Goal: Task Accomplishment & Management: Manage account settings

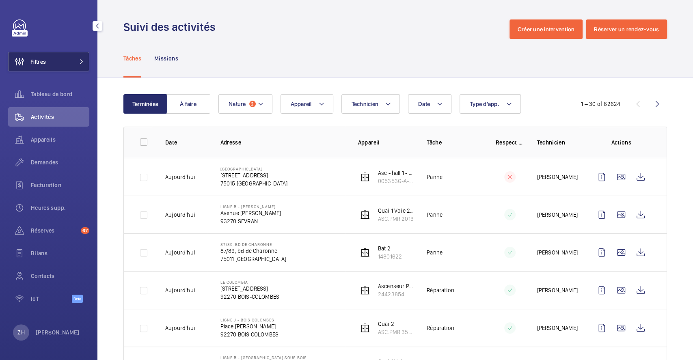
click at [59, 63] on button "Filtres" at bounding box center [48, 61] width 81 height 19
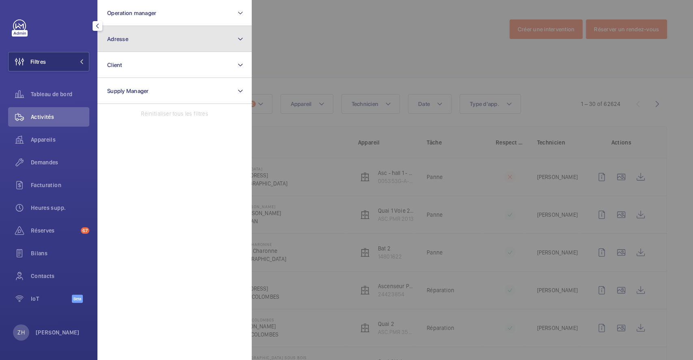
click at [137, 42] on button "Adresse" at bounding box center [174, 39] width 154 height 26
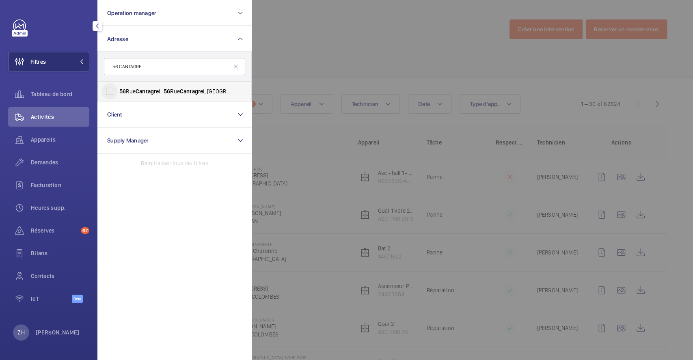
type input "56 CANTAGRE"
click at [108, 96] on input "56 Rue Cantagre l - 56 Rue Cantagre l, 75013 PARIS, PARIS 75013" at bounding box center [110, 91] width 16 height 16
checkbox input "true"
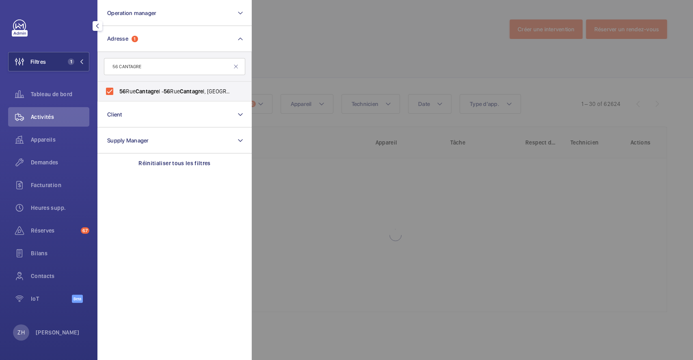
click at [259, 63] on div at bounding box center [598, 180] width 693 height 360
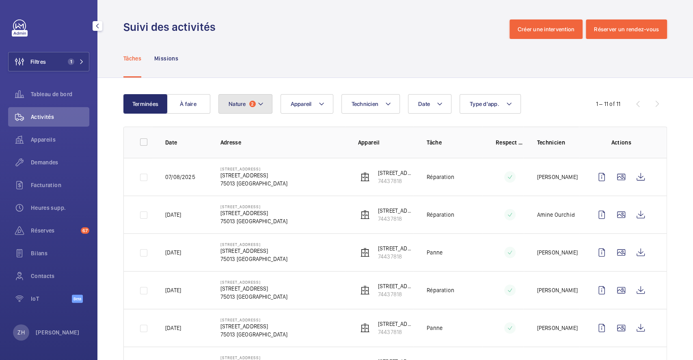
click at [259, 104] on mat-icon at bounding box center [260, 104] width 6 height 10
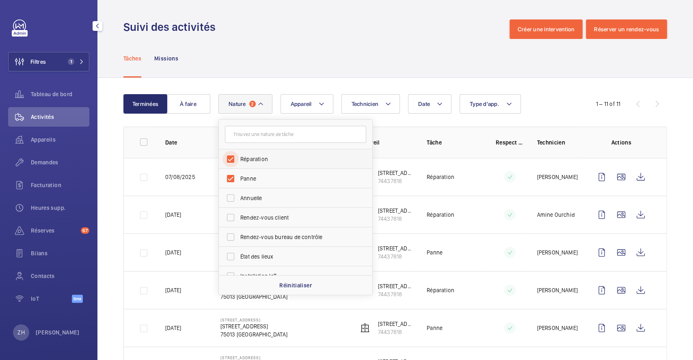
click at [229, 156] on input "Réparation" at bounding box center [231, 159] width 16 height 16
checkbox input "false"
click at [231, 180] on input "Panne" at bounding box center [231, 179] width 16 height 16
checkbox input "false"
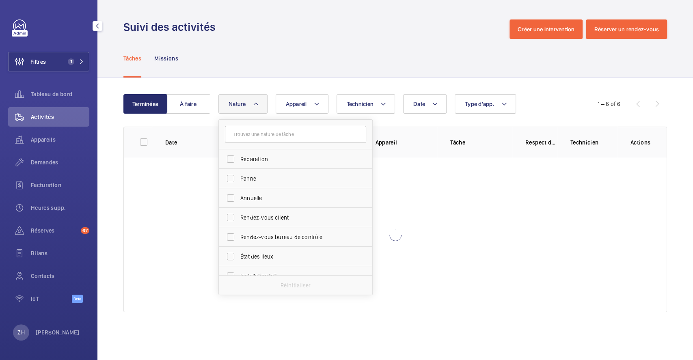
click at [268, 87] on div "Terminées À faire Date Technicien Appareil Type d'app. Nature Réparation Panne …" at bounding box center [395, 205] width 596 height 254
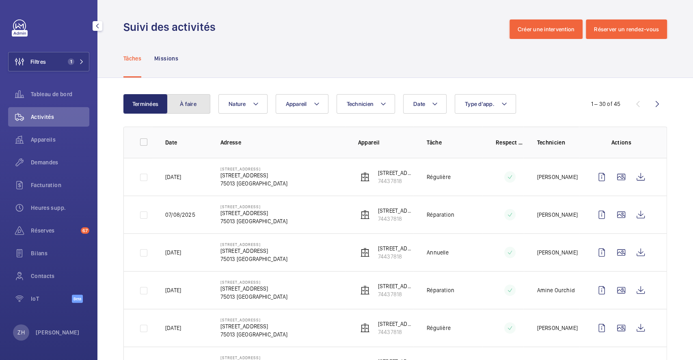
click at [183, 106] on button "À faire" at bounding box center [188, 103] width 44 height 19
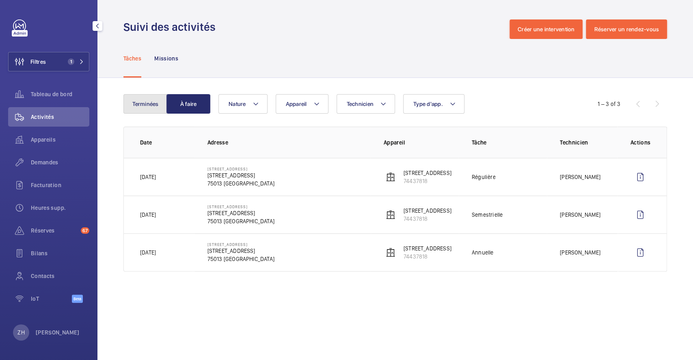
click at [156, 102] on button "Terminées" at bounding box center [145, 103] width 44 height 19
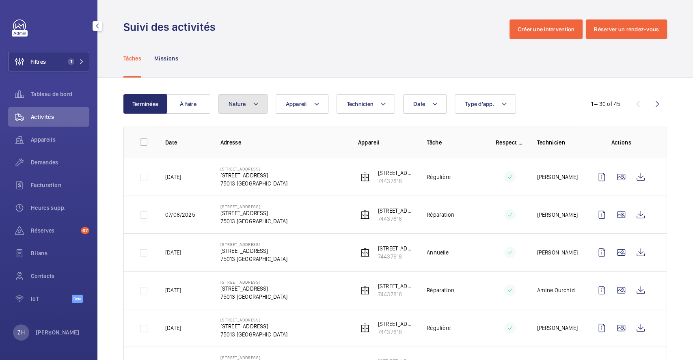
click at [246, 102] on button "Nature" at bounding box center [242, 103] width 49 height 19
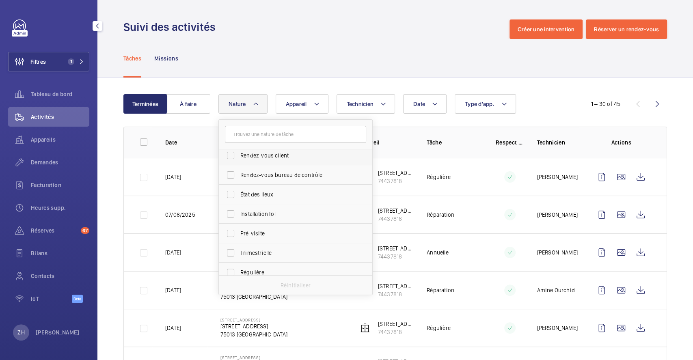
scroll to position [108, 0]
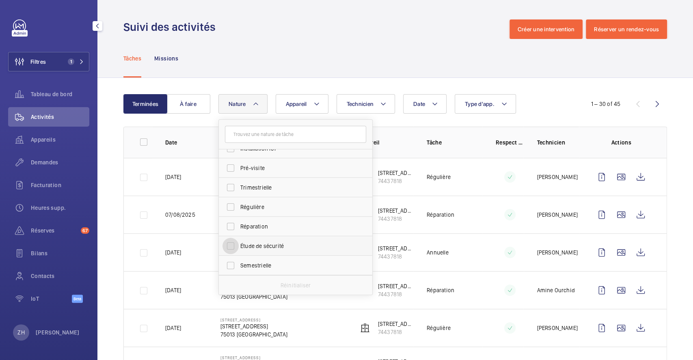
click at [231, 248] on input "Étude de sécurité" at bounding box center [231, 246] width 16 height 16
checkbox input "true"
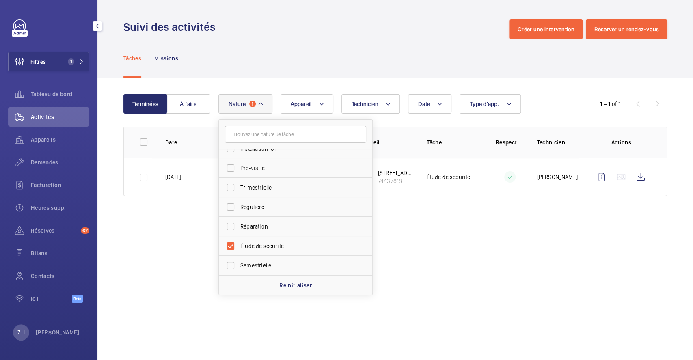
drag, startPoint x: 414, startPoint y: 225, endPoint x: 394, endPoint y: 223, distance: 20.4
click at [415, 225] on wm-front-admin-operations-monitoring "Suivi des activités Créer une intervention Réserver un rendez-vous Tâches Missi…" at bounding box center [395, 180] width 596 height 360
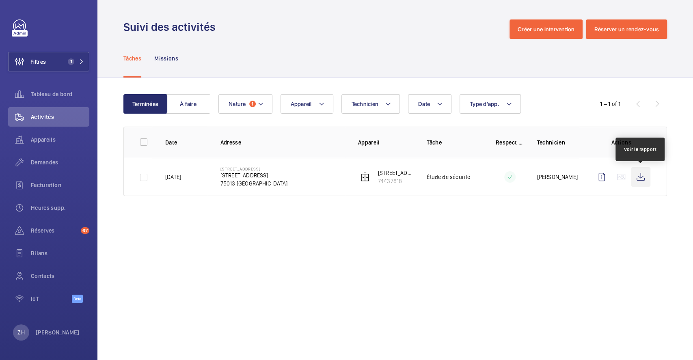
click at [639, 175] on wm-front-icon-button at bounding box center [640, 176] width 19 height 19
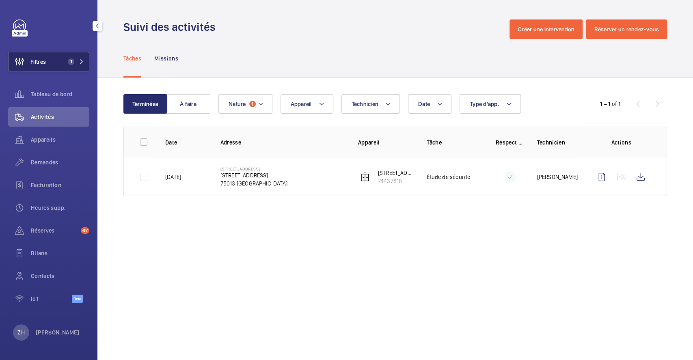
click at [45, 61] on span "Filtres" at bounding box center [37, 62] width 15 height 8
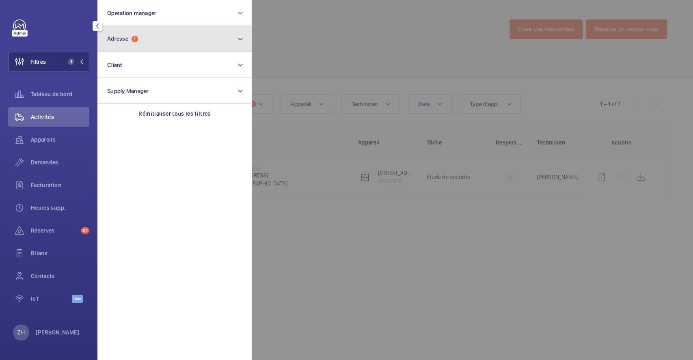
click at [156, 43] on button "Adresse 1" at bounding box center [174, 39] width 154 height 26
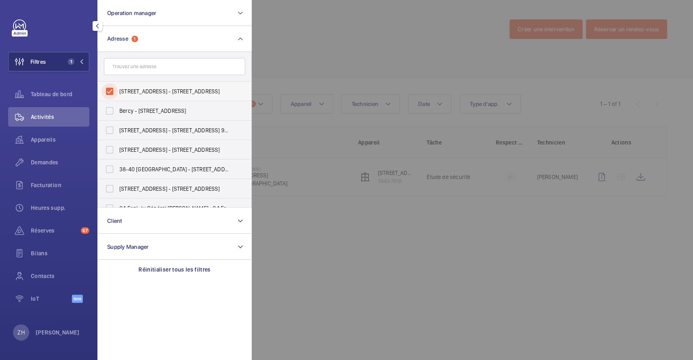
click at [102, 91] on input "56 Rue Cantagrel - 56 Rue Cantagrel, 75013 PARIS, PARIS 75013" at bounding box center [110, 91] width 16 height 16
checkbox input "false"
click at [319, 38] on div at bounding box center [598, 180] width 693 height 360
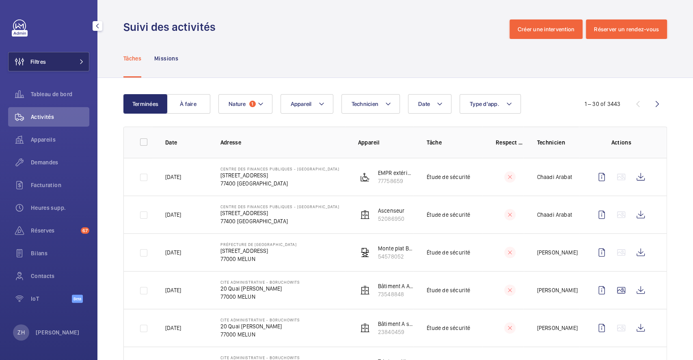
click at [54, 63] on button "Filtres" at bounding box center [48, 61] width 81 height 19
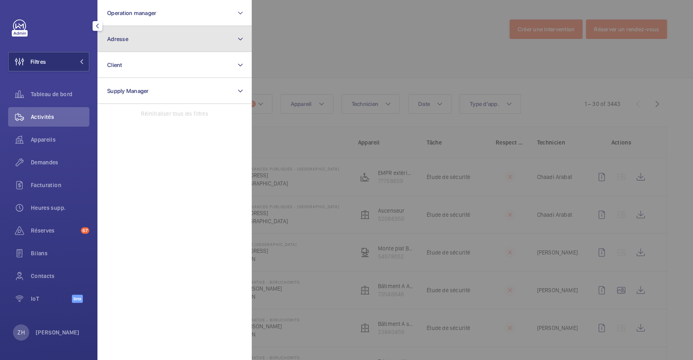
click at [153, 43] on button "Adresse" at bounding box center [174, 39] width 154 height 26
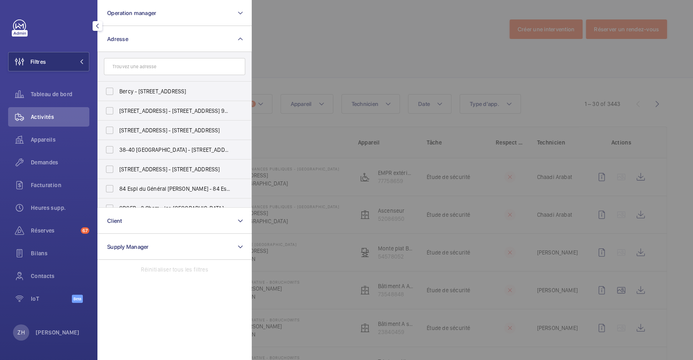
click at [144, 68] on input "text" at bounding box center [174, 66] width 141 height 17
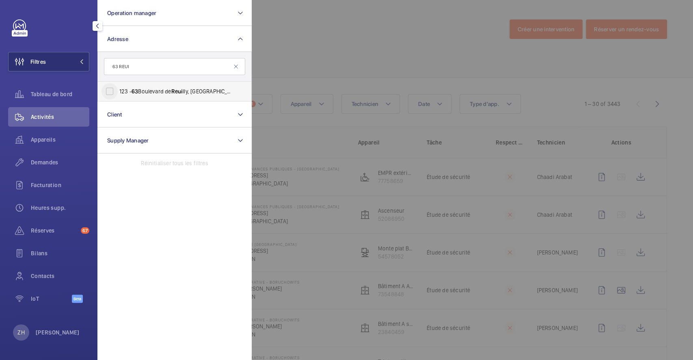
type input "63 REUI"
click at [114, 93] on input "123 - 63 Boulevard de Reui lly, 75012 PARIS, PARIS 75012" at bounding box center [110, 91] width 16 height 16
checkbox input "true"
click at [277, 57] on div at bounding box center [598, 180] width 693 height 360
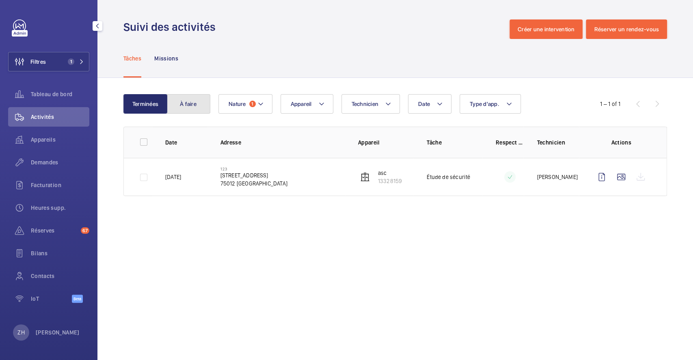
click at [191, 100] on button "À faire" at bounding box center [188, 103] width 44 height 19
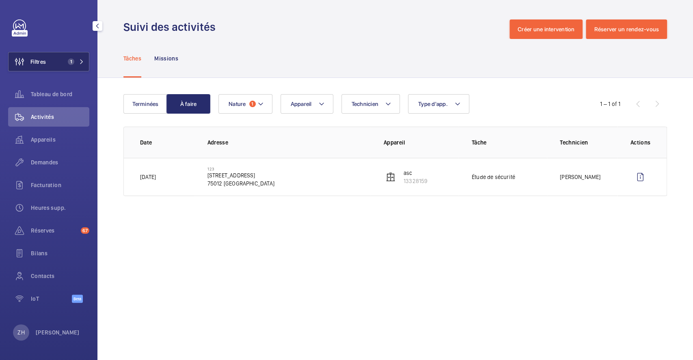
click at [59, 64] on button "Filtres 1" at bounding box center [48, 61] width 81 height 19
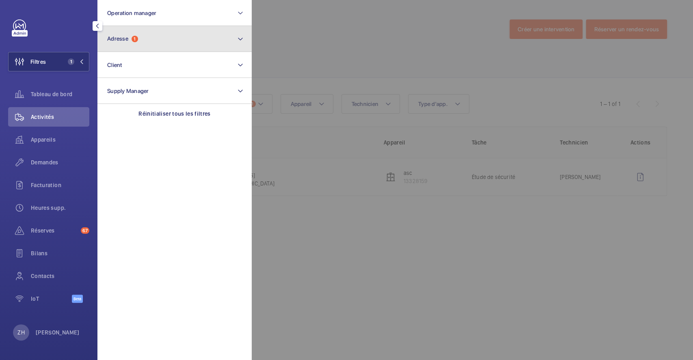
click at [236, 39] on button "Adresse 1" at bounding box center [174, 39] width 154 height 26
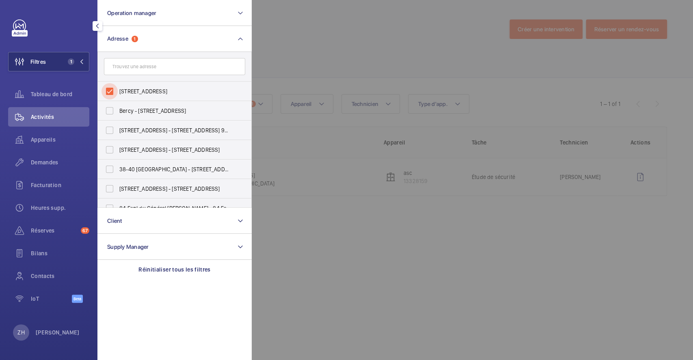
drag, startPoint x: 104, startPoint y: 84, endPoint x: 141, endPoint y: 79, distance: 36.9
click at [105, 84] on input "123 - 63 Boulevard de Reuilly, 75012 PARIS, PARIS 75012" at bounding box center [110, 91] width 16 height 16
checkbox input "false"
click at [311, 45] on div at bounding box center [598, 180] width 693 height 360
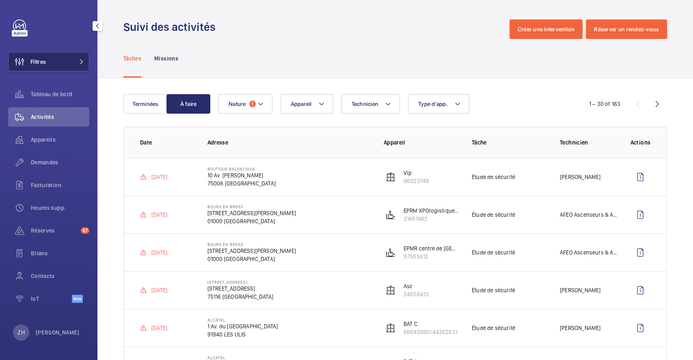
click at [45, 63] on span "Filtres" at bounding box center [37, 62] width 15 height 8
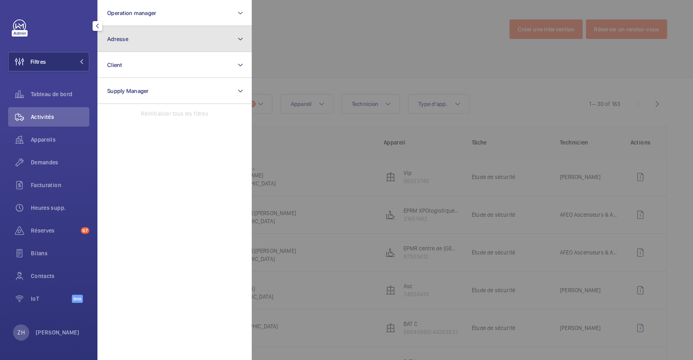
click at [171, 45] on button "Adresse" at bounding box center [174, 39] width 154 height 26
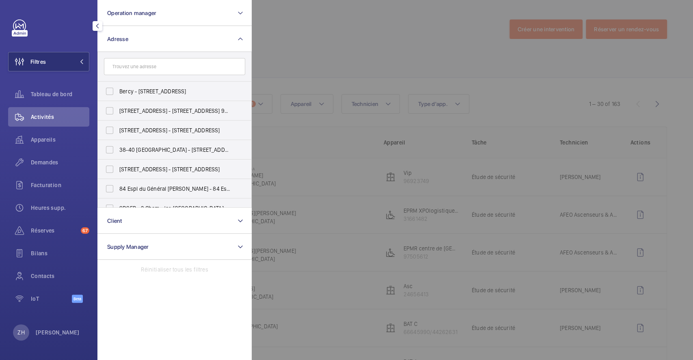
click at [160, 68] on input "text" at bounding box center [174, 66] width 141 height 17
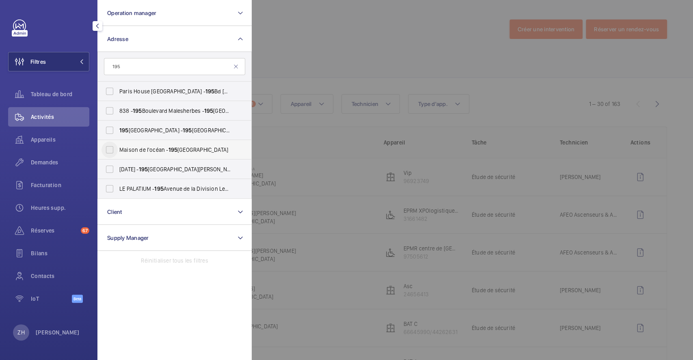
type input "195"
click at [114, 149] on input "Maison de l'océan - 195 Rue Saint-Jacques, PARIS 75005" at bounding box center [110, 150] width 16 height 16
checkbox input "true"
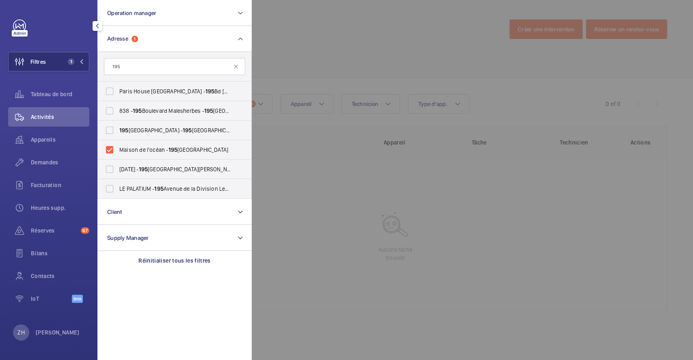
click at [420, 48] on div at bounding box center [598, 180] width 693 height 360
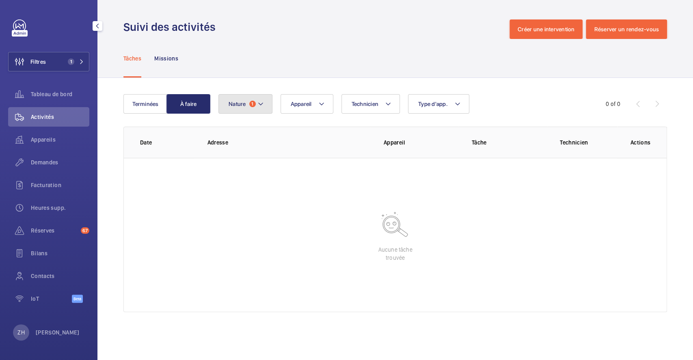
click at [265, 102] on button "Nature 1" at bounding box center [245, 103] width 54 height 19
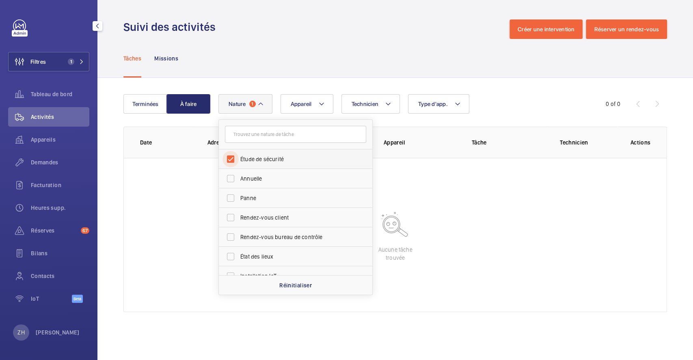
click at [233, 160] on input "Étude de sécurité" at bounding box center [231, 159] width 16 height 16
checkbox input "false"
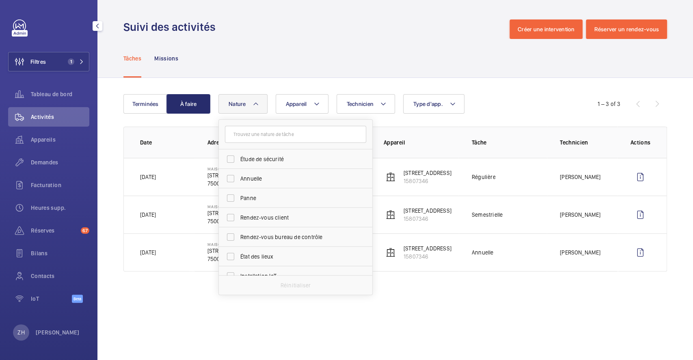
click at [281, 79] on div "Terminées À faire Technicien Appareil Type d'app. Nature Étude de sécurité Annu…" at bounding box center [395, 184] width 596 height 213
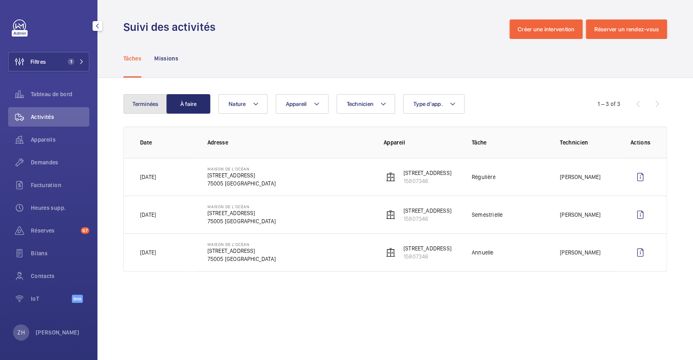
click at [156, 102] on button "Terminées" at bounding box center [145, 103] width 44 height 19
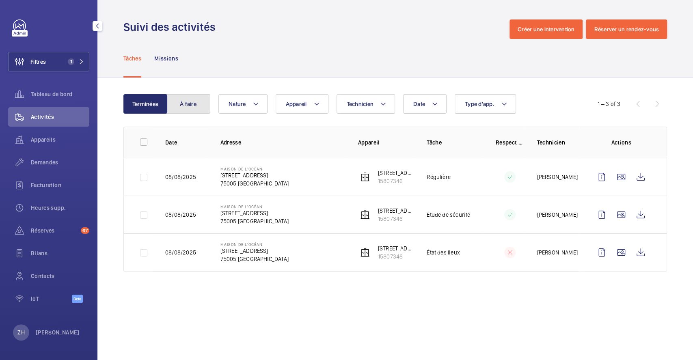
click at [187, 106] on button "À faire" at bounding box center [188, 103] width 44 height 19
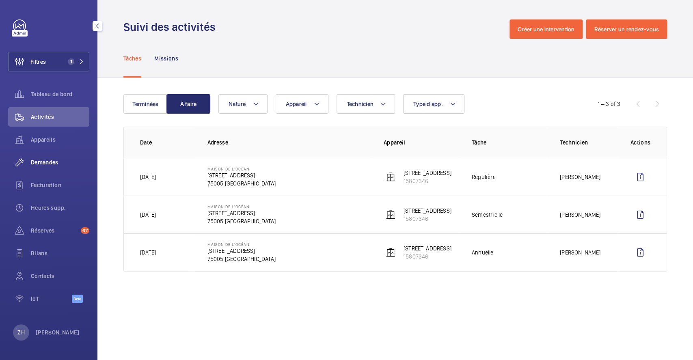
click at [54, 164] on span "Demandes" at bounding box center [60, 162] width 58 height 8
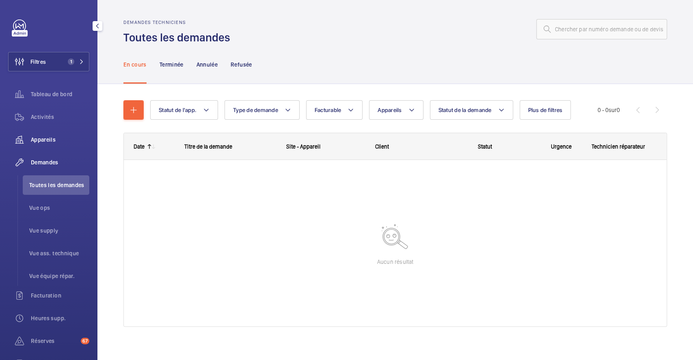
click at [44, 143] on span "Appareils" at bounding box center [60, 140] width 58 height 8
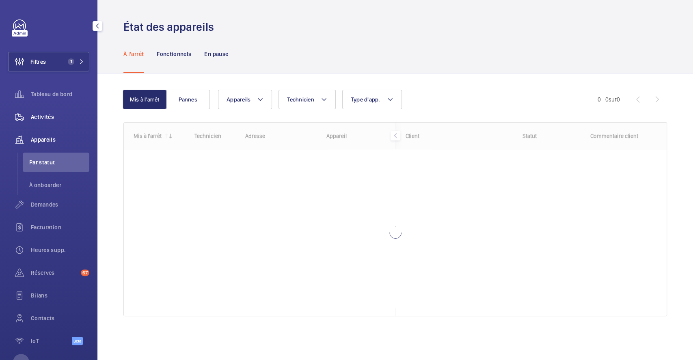
click at [37, 115] on span "Activités" at bounding box center [60, 117] width 58 height 8
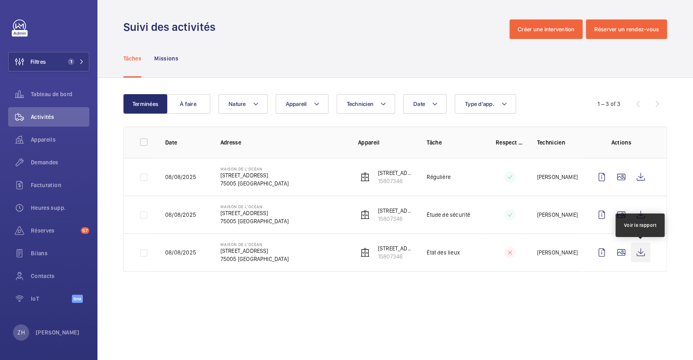
click at [640, 252] on wm-front-icon-button at bounding box center [640, 252] width 19 height 19
click at [189, 99] on button "À faire" at bounding box center [188, 103] width 44 height 19
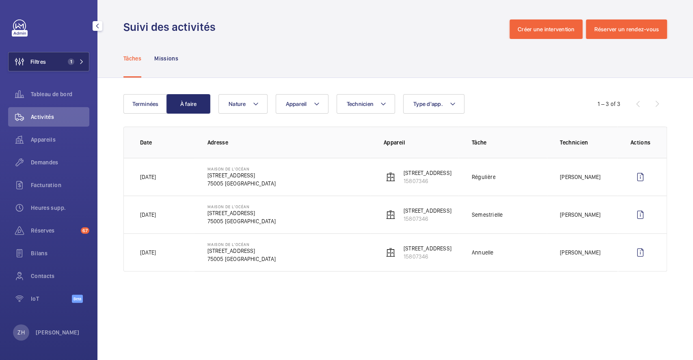
click at [60, 60] on button "Filtres 1" at bounding box center [48, 61] width 81 height 19
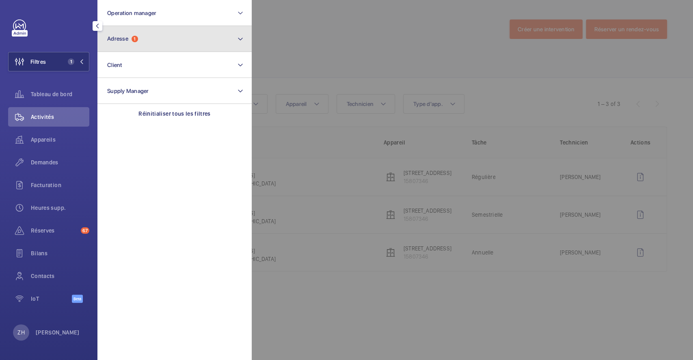
click at [153, 41] on button "Adresse 1" at bounding box center [174, 39] width 154 height 26
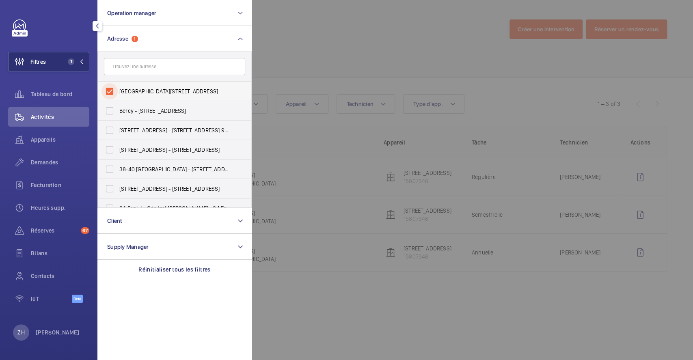
drag, startPoint x: 109, startPoint y: 90, endPoint x: 143, endPoint y: 87, distance: 33.9
click at [110, 90] on input "Maison de l'océan - 195 Rue Saint-Jacques, PARIS 75005" at bounding box center [110, 91] width 16 height 16
checkbox input "false"
click at [344, 53] on div at bounding box center [598, 180] width 693 height 360
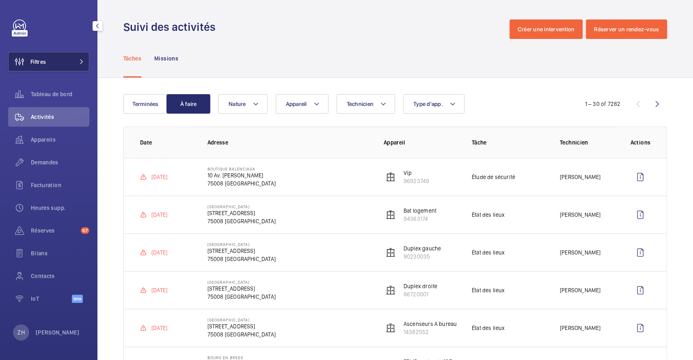
click at [58, 63] on button "Filtres" at bounding box center [48, 61] width 81 height 19
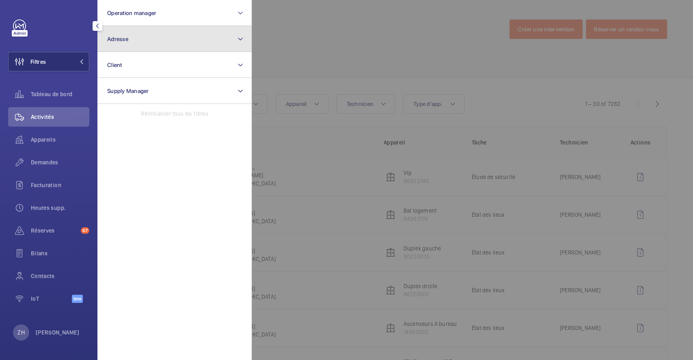
click at [119, 38] on span "Adresse" at bounding box center [117, 39] width 21 height 6
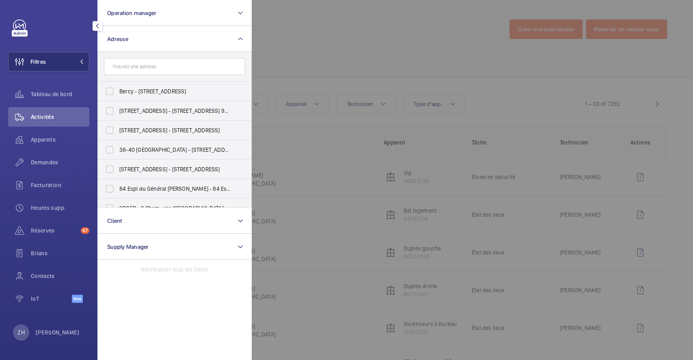
click at [135, 69] on input "text" at bounding box center [174, 66] width 141 height 17
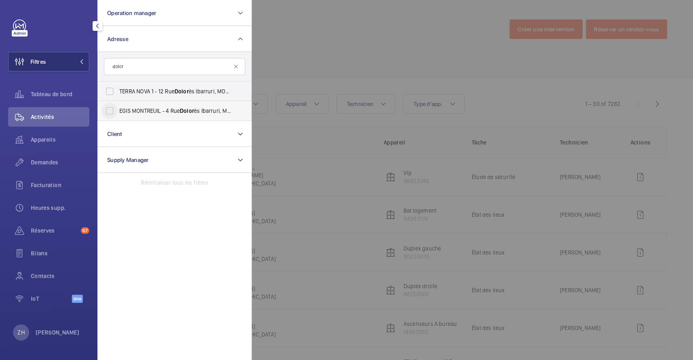
type input "dolor"
click at [111, 106] on input "EGIS MONTREUIL - 4 Rue Dolor ès Ibarruri, MONTREUIL 93100" at bounding box center [110, 111] width 16 height 16
checkbox input "true"
click at [51, 116] on span "Activités" at bounding box center [60, 117] width 58 height 8
click at [322, 68] on div at bounding box center [598, 180] width 693 height 360
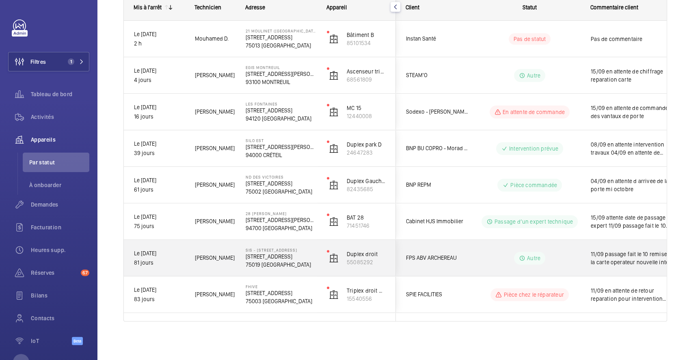
scroll to position [75, 0]
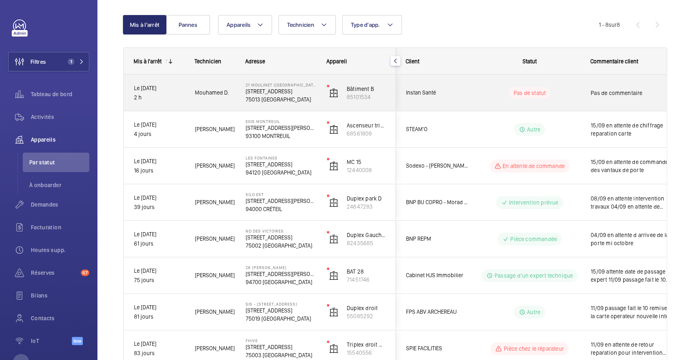
click at [479, 85] on div "Pas de statut" at bounding box center [524, 93] width 111 height 28
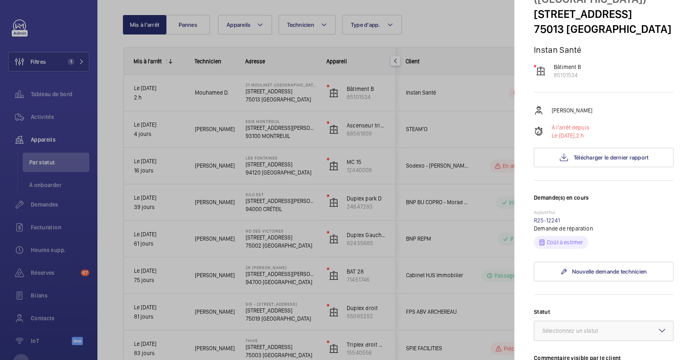
scroll to position [162, 0]
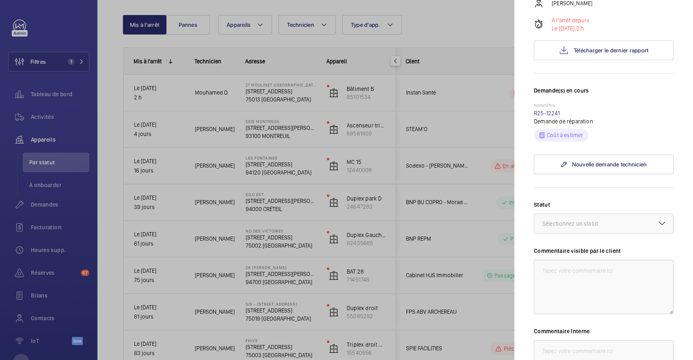
click at [657, 218] on mat-icon at bounding box center [662, 223] width 10 height 10
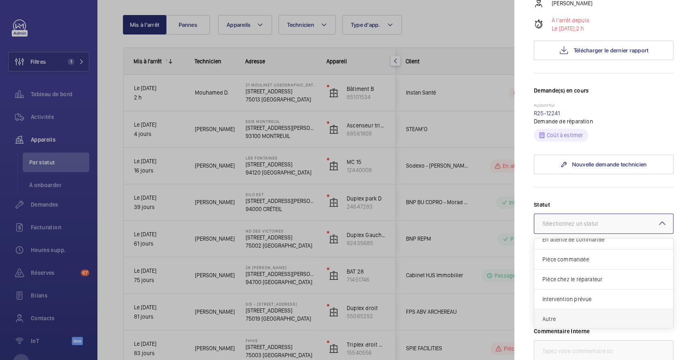
click at [581, 315] on span "Autre" at bounding box center [603, 319] width 123 height 8
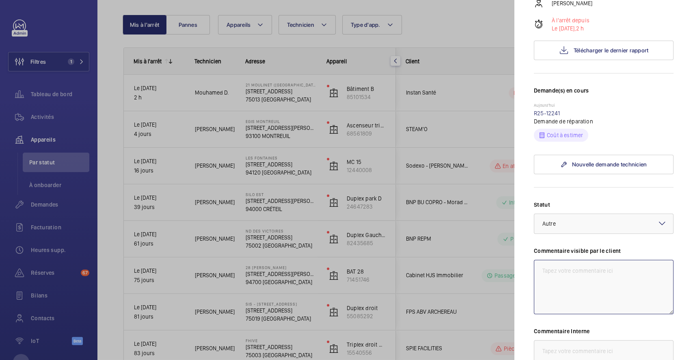
click at [583, 260] on textarea at bounding box center [604, 287] width 140 height 54
drag, startPoint x: 537, startPoint y: 253, endPoint x: 624, endPoint y: 272, distance: 88.6
click at [624, 272] on textarea "15/09 mise a l arret ce jour DT en attente de chiffrage pour devis" at bounding box center [604, 287] width 140 height 54
type textarea "15/09 mise a l arret ce jour DT en attente de chiffrage pour devis"
click at [611, 340] on textarea at bounding box center [604, 367] width 140 height 54
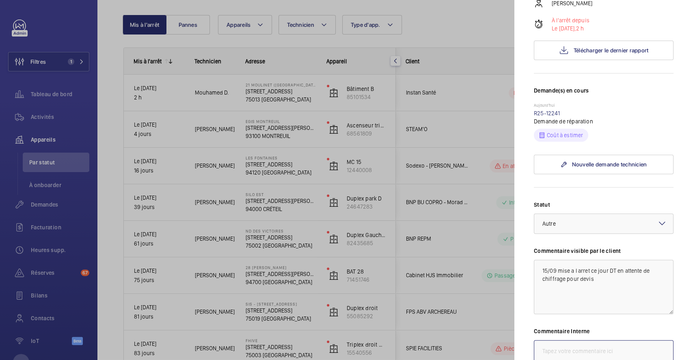
paste textarea "15/09 mise a l arret ce jour DT en attente de chiffrage pour devis"
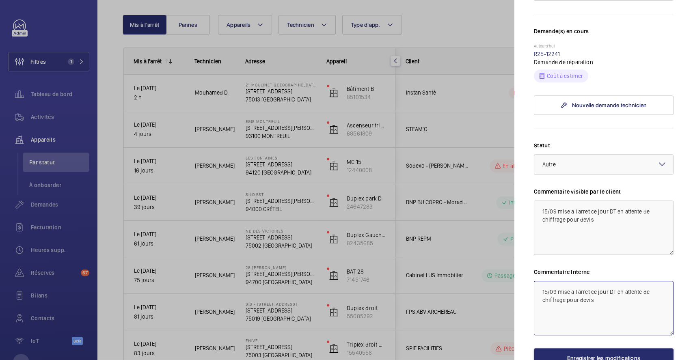
scroll to position [260, 0]
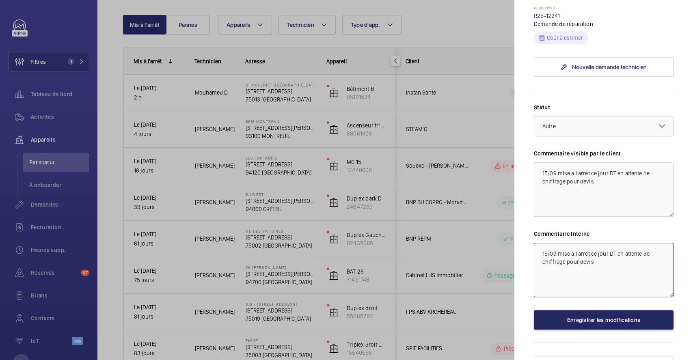
type textarea "15/09 mise a l arret ce jour DT en attente de chiffrage pour devis"
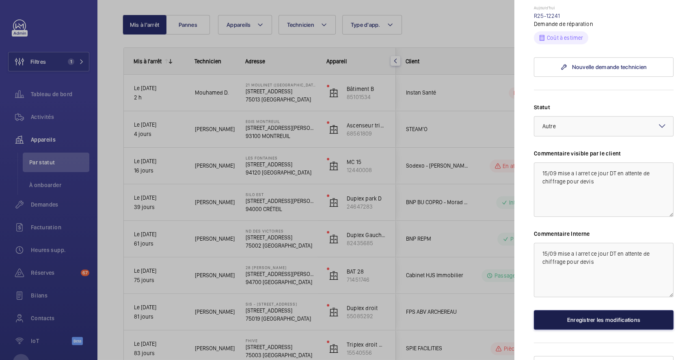
click at [617, 310] on button "Enregistrer les modifications" at bounding box center [604, 319] width 140 height 19
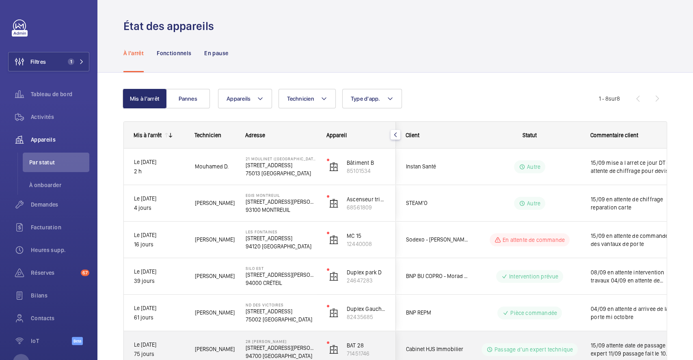
scroll to position [0, 0]
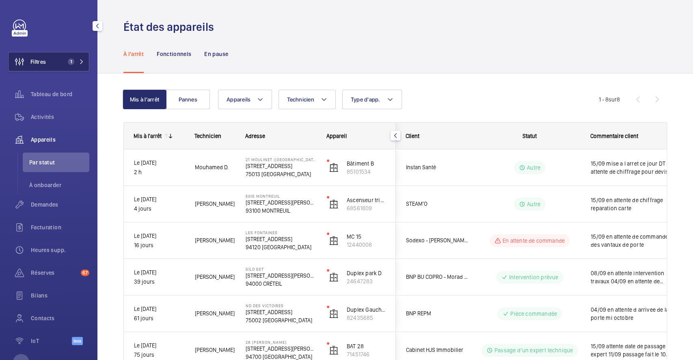
click at [55, 64] on button "Filtres 1" at bounding box center [48, 61] width 81 height 19
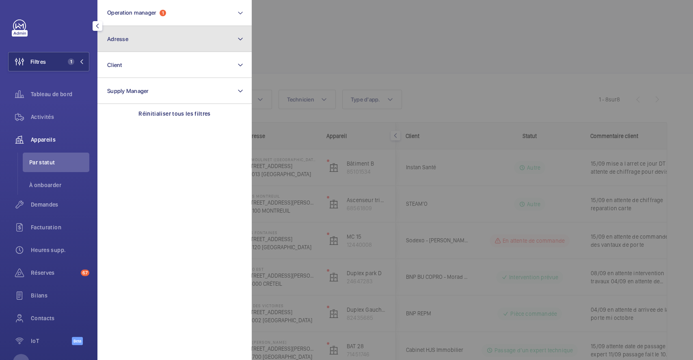
click at [195, 40] on button "Adresse" at bounding box center [174, 39] width 154 height 26
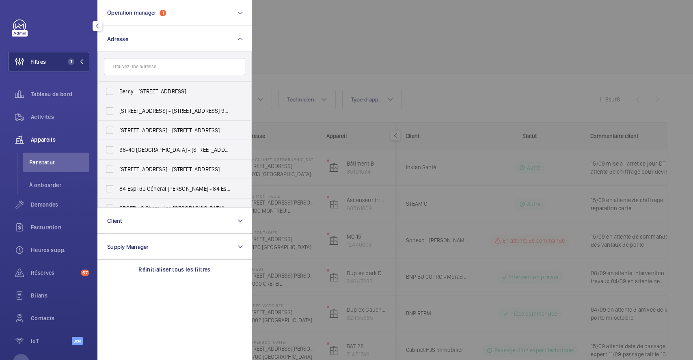
click at [154, 69] on input "text" at bounding box center [174, 66] width 141 height 17
type input "[GEOGRAPHIC_DATA]"
click at [111, 128] on input "[STREET_ADDRESS] nne - [STREET_ADDRESS]" at bounding box center [110, 130] width 16 height 16
checkbox input "true"
click at [350, 63] on div at bounding box center [598, 180] width 693 height 360
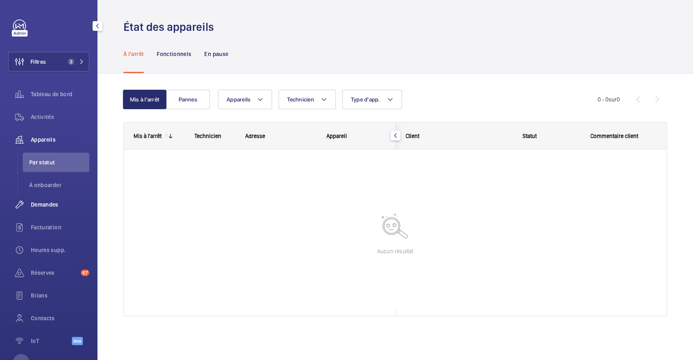
click at [52, 201] on span "Demandes" at bounding box center [60, 205] width 58 height 8
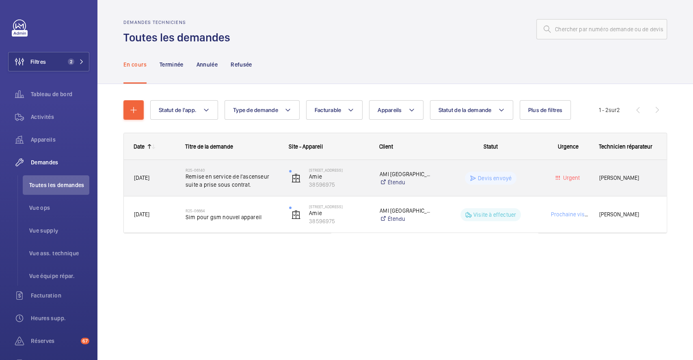
click at [260, 163] on div "R25-06140 Remise en service de l'ascenseur suite a prise sous contrat." at bounding box center [227, 178] width 103 height 37
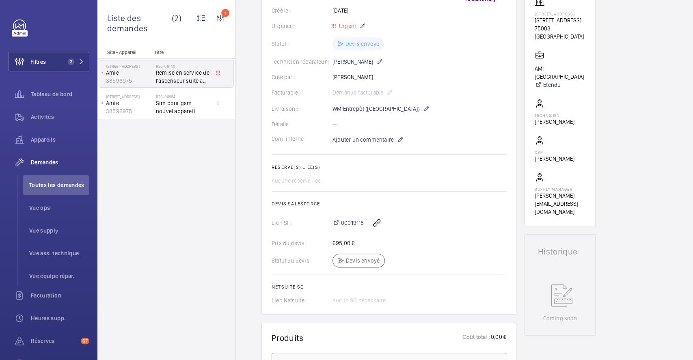
scroll to position [54, 0]
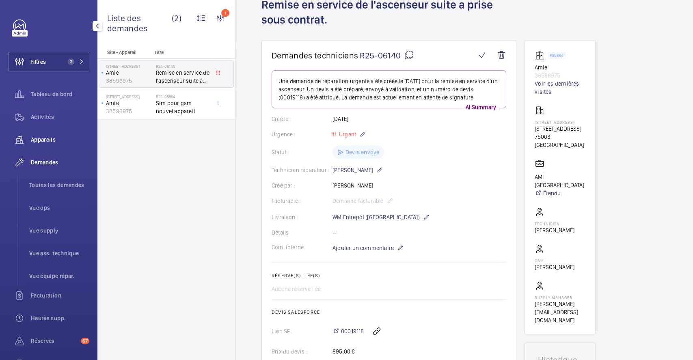
click at [57, 139] on span "Appareils" at bounding box center [60, 140] width 58 height 8
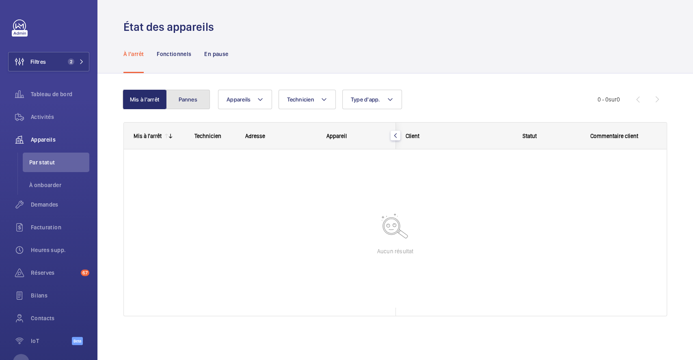
click at [196, 99] on button "Pannes" at bounding box center [188, 99] width 44 height 19
click at [140, 99] on button "Mis à l'arrêt" at bounding box center [145, 99] width 44 height 19
click at [50, 114] on span "Activités" at bounding box center [60, 117] width 58 height 8
